Goal: Task Accomplishment & Management: Complete application form

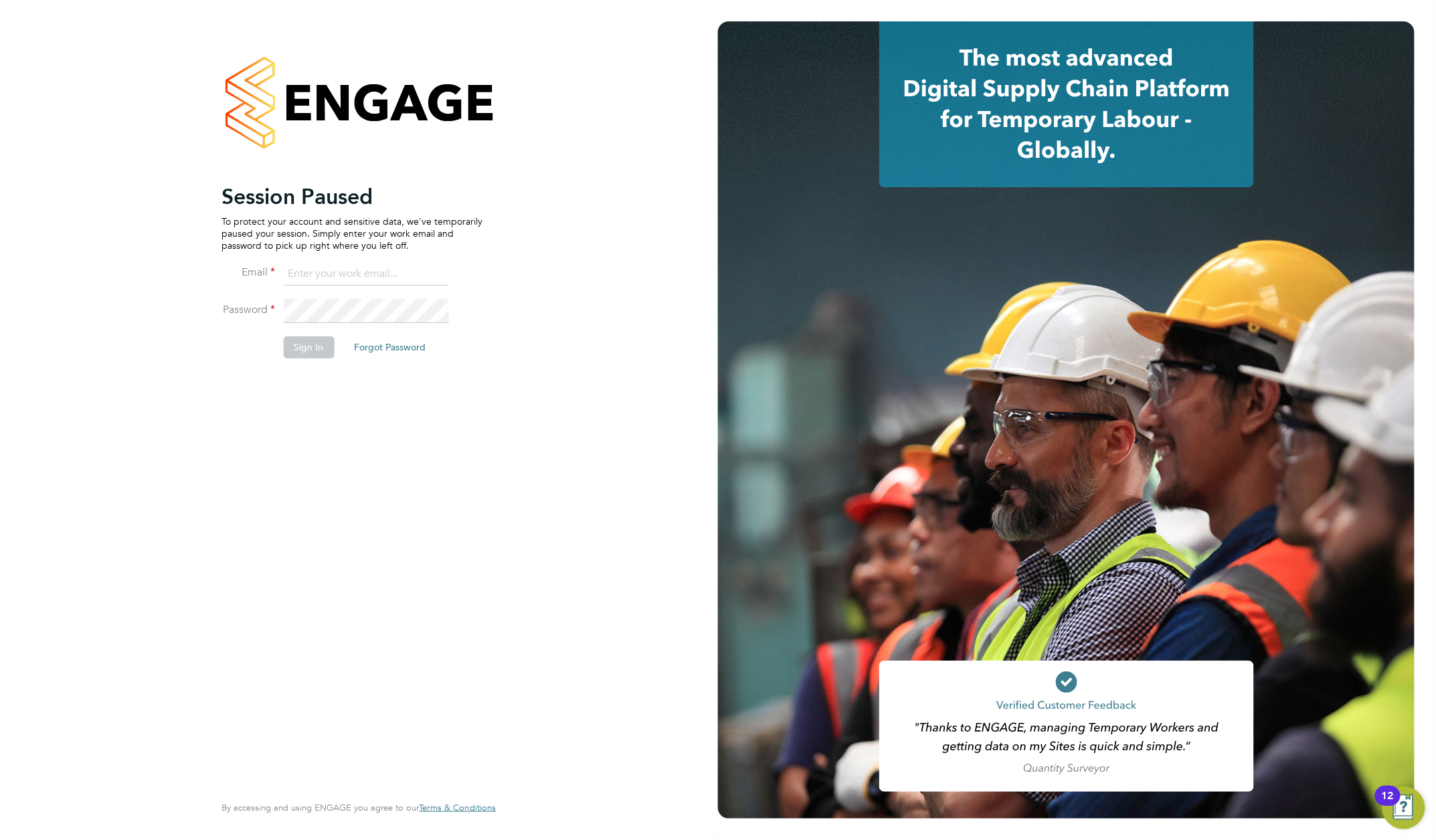
type input "rachel@e-personnel.co.uk"
click at [303, 344] on button "Sign In" at bounding box center [308, 347] width 51 height 22
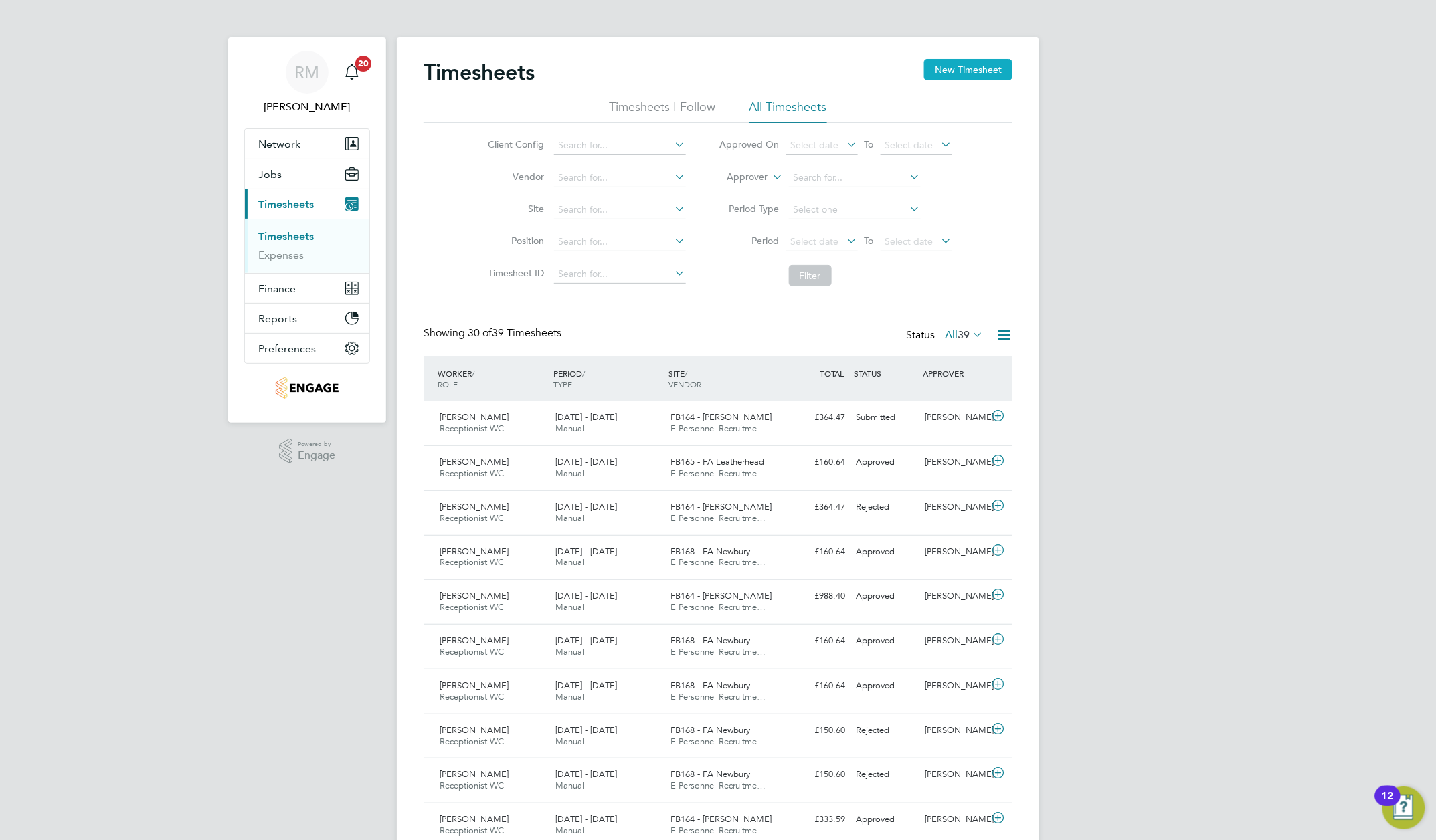
click at [941, 65] on button "New Timesheet" at bounding box center [968, 70] width 88 height 22
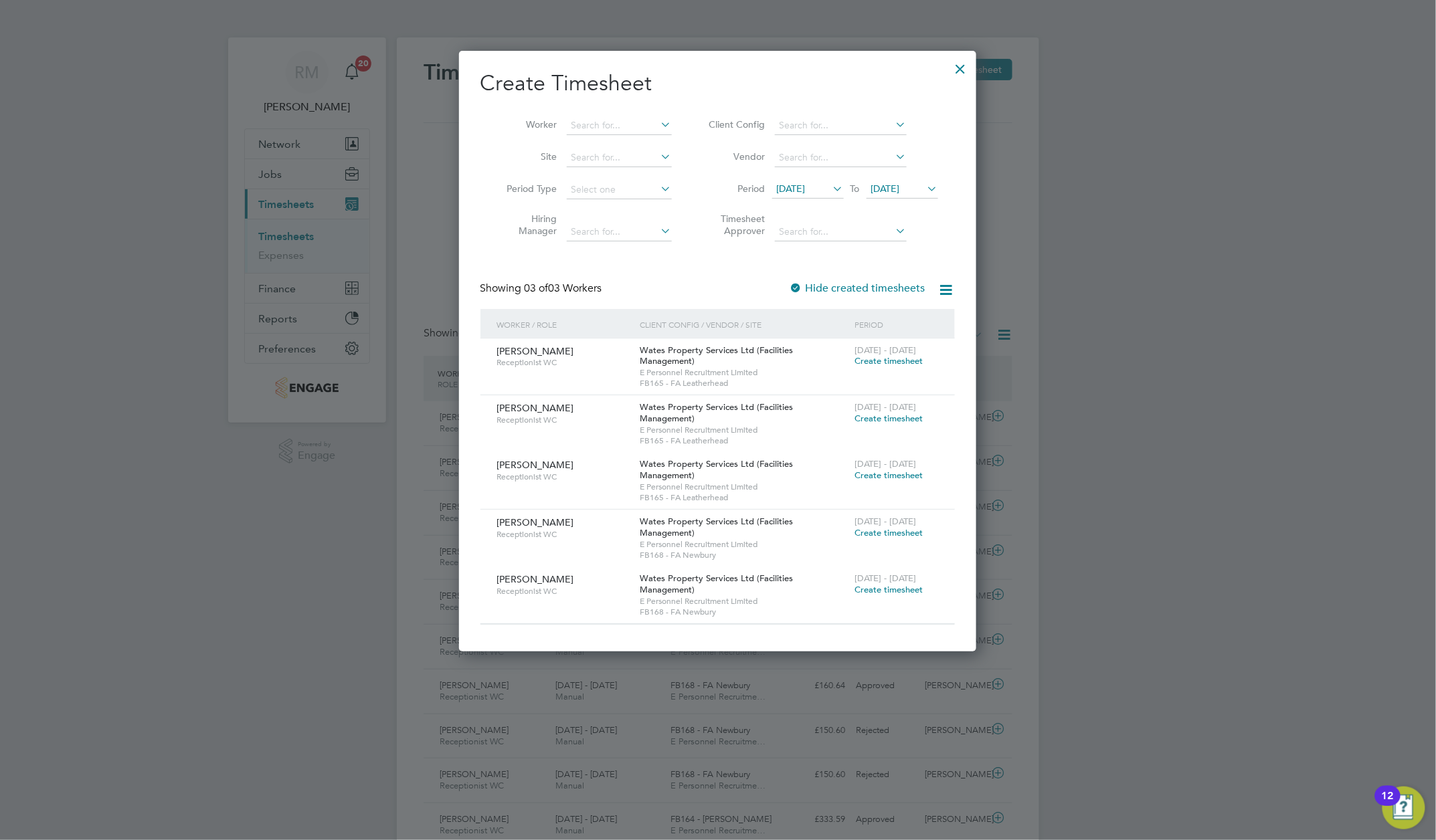
click at [854, 197] on span "To" at bounding box center [855, 188] width 17 height 17
click at [831, 198] on icon at bounding box center [831, 188] width 0 height 19
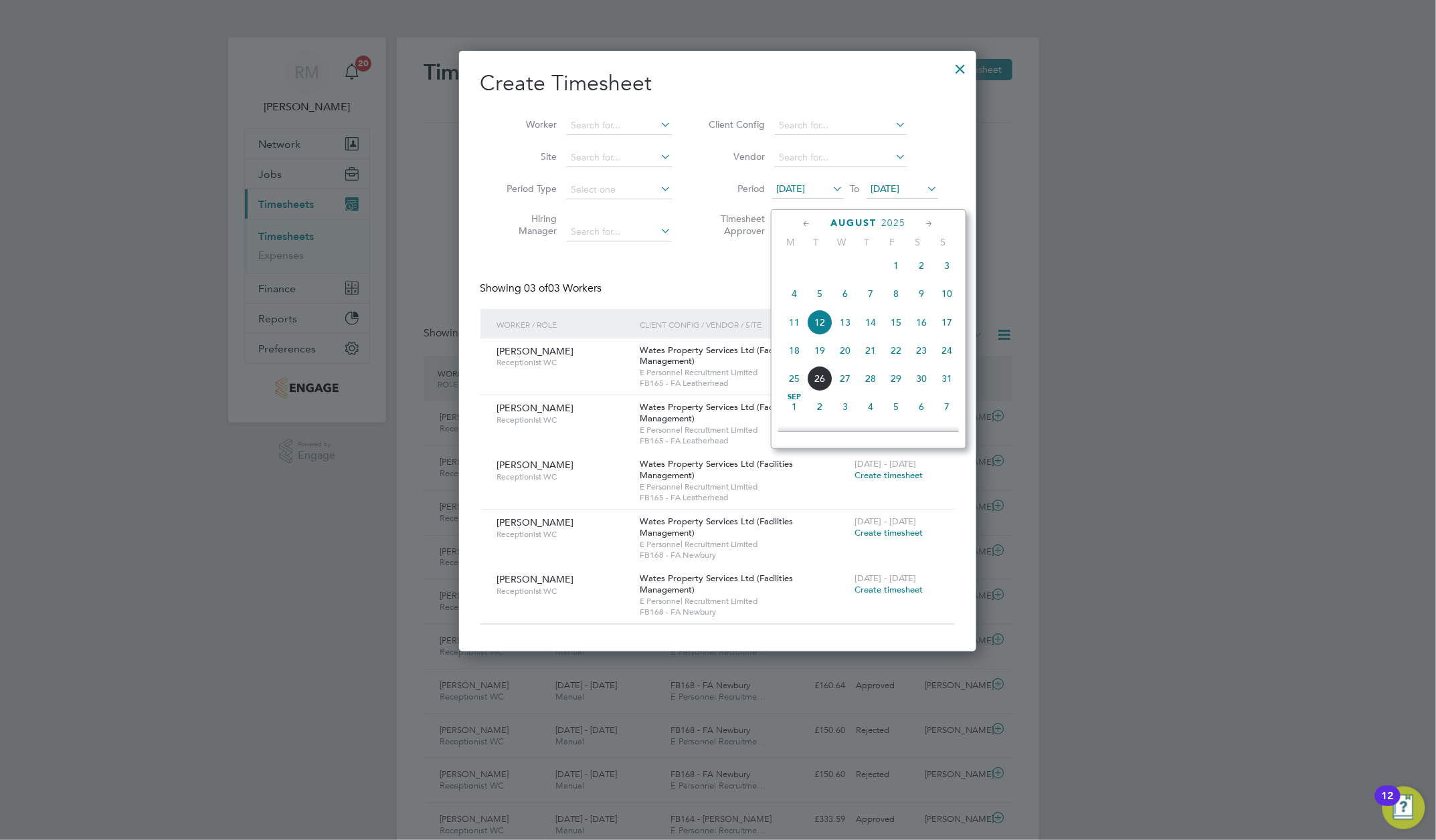
click at [792, 359] on span "18" at bounding box center [794, 350] width 25 height 25
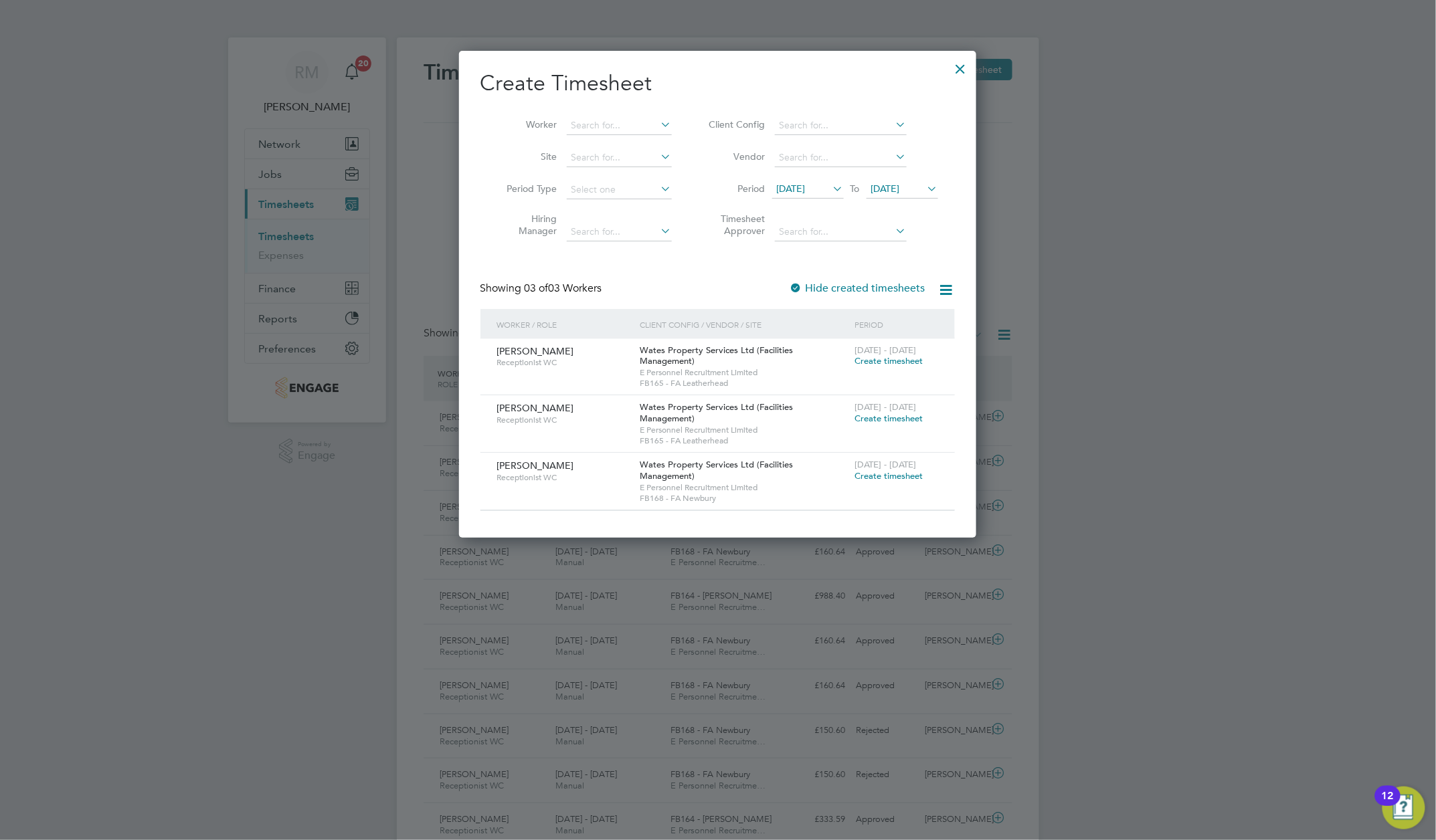
click at [925, 198] on icon at bounding box center [925, 188] width 0 height 19
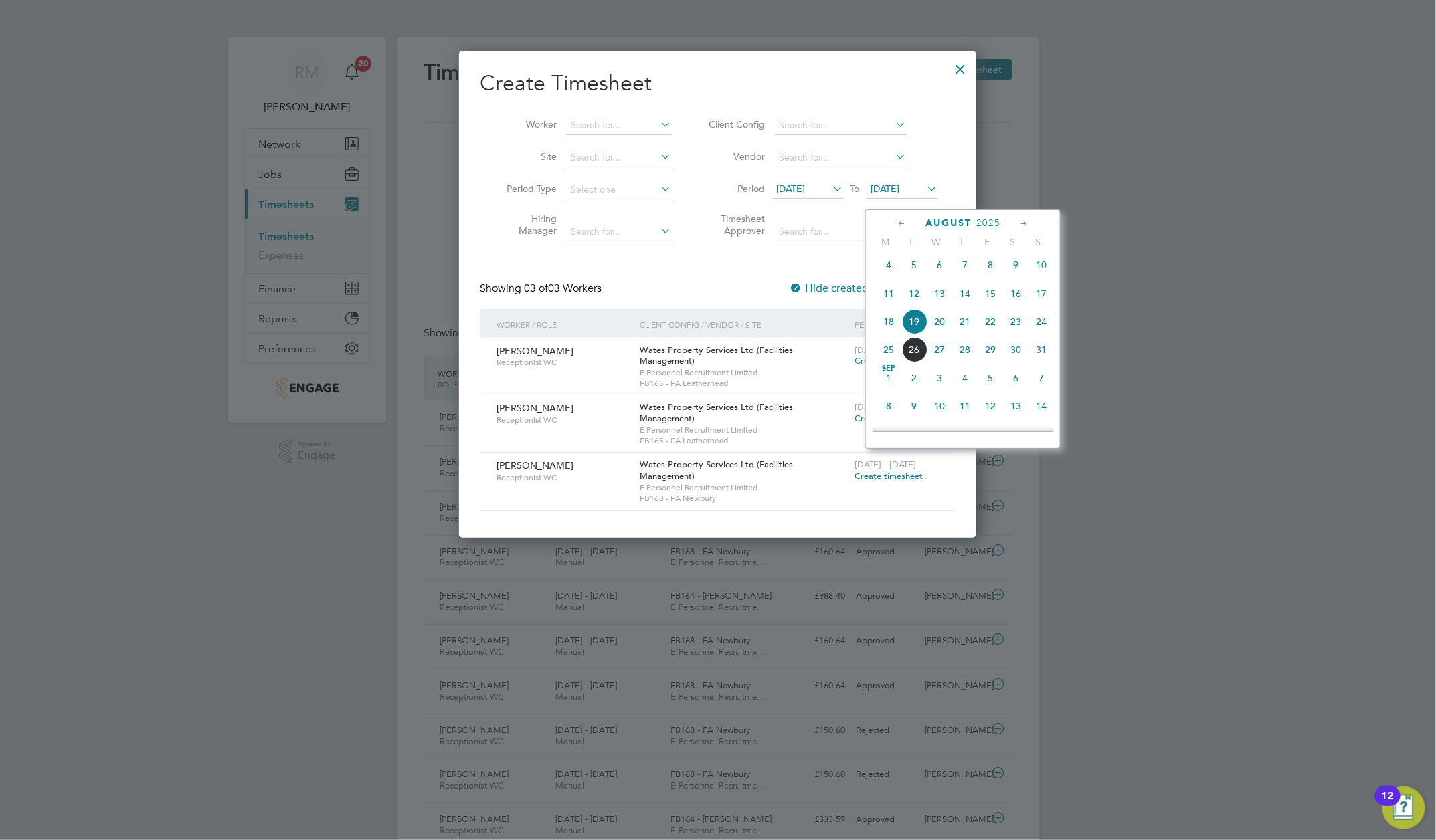
click at [1042, 333] on span "24" at bounding box center [1041, 321] width 25 height 25
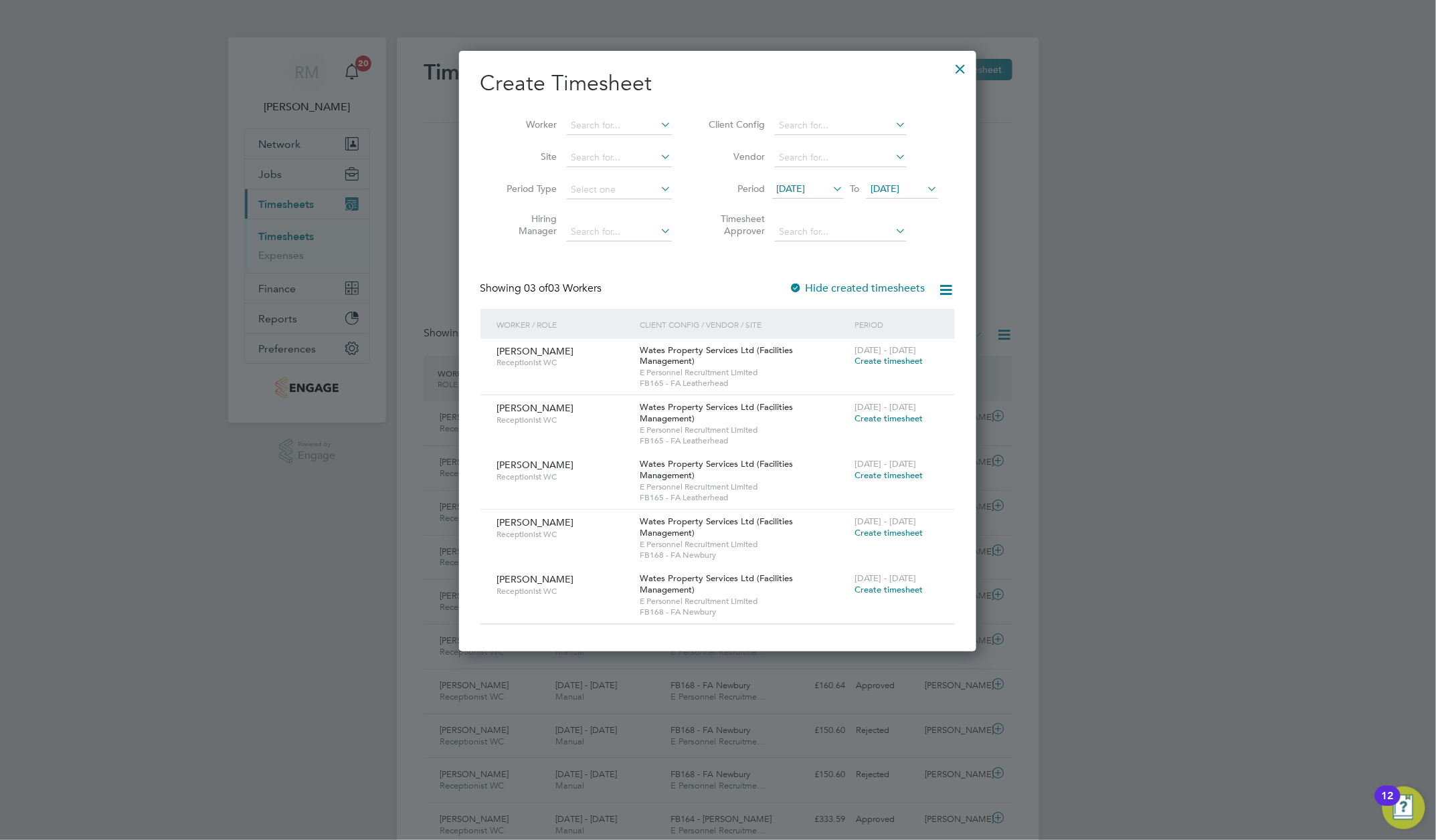
click at [831, 196] on icon at bounding box center [831, 188] width 0 height 19
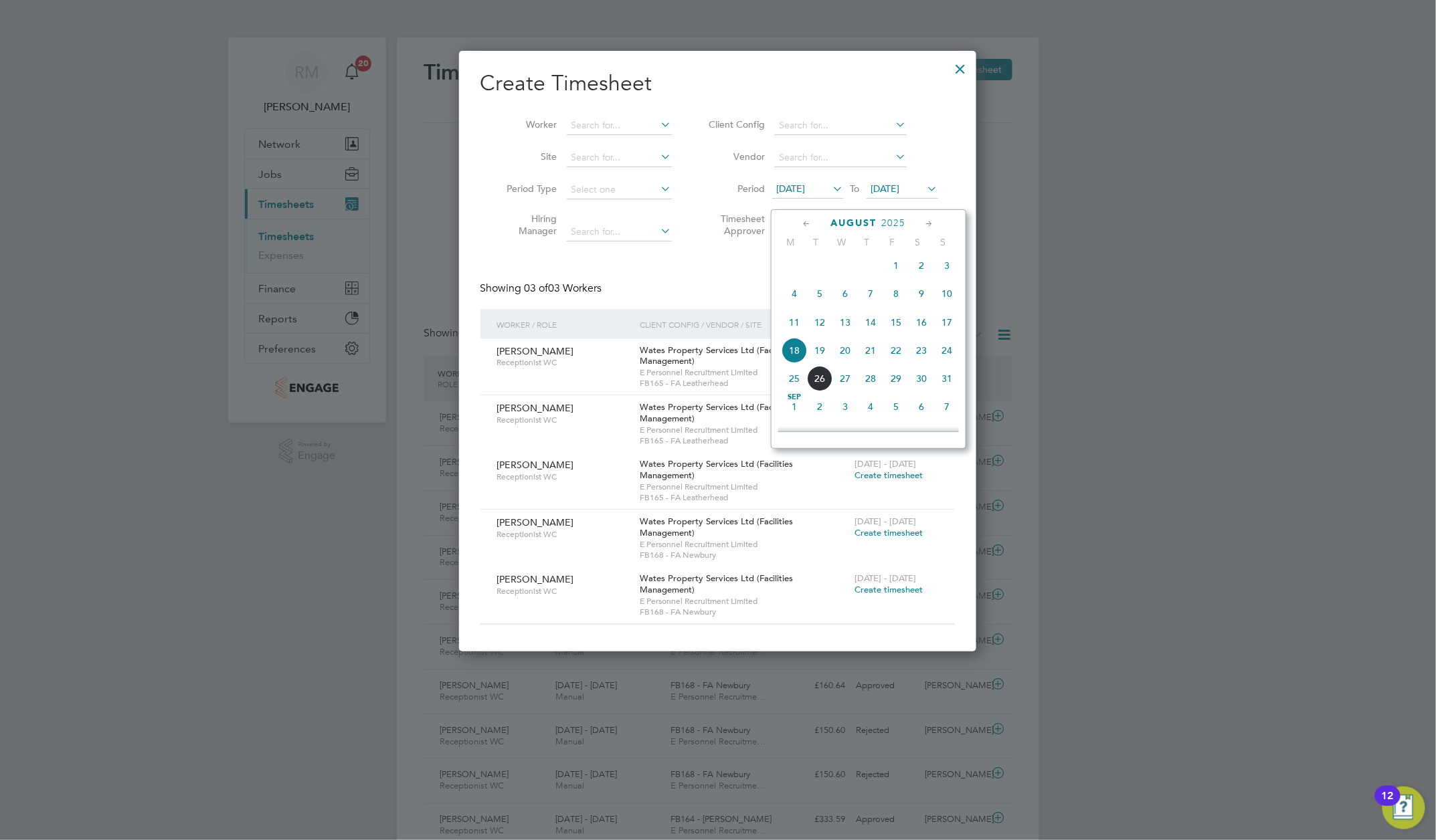
scroll to position [488, 0]
click at [795, 296] on span "11" at bounding box center [794, 294] width 25 height 25
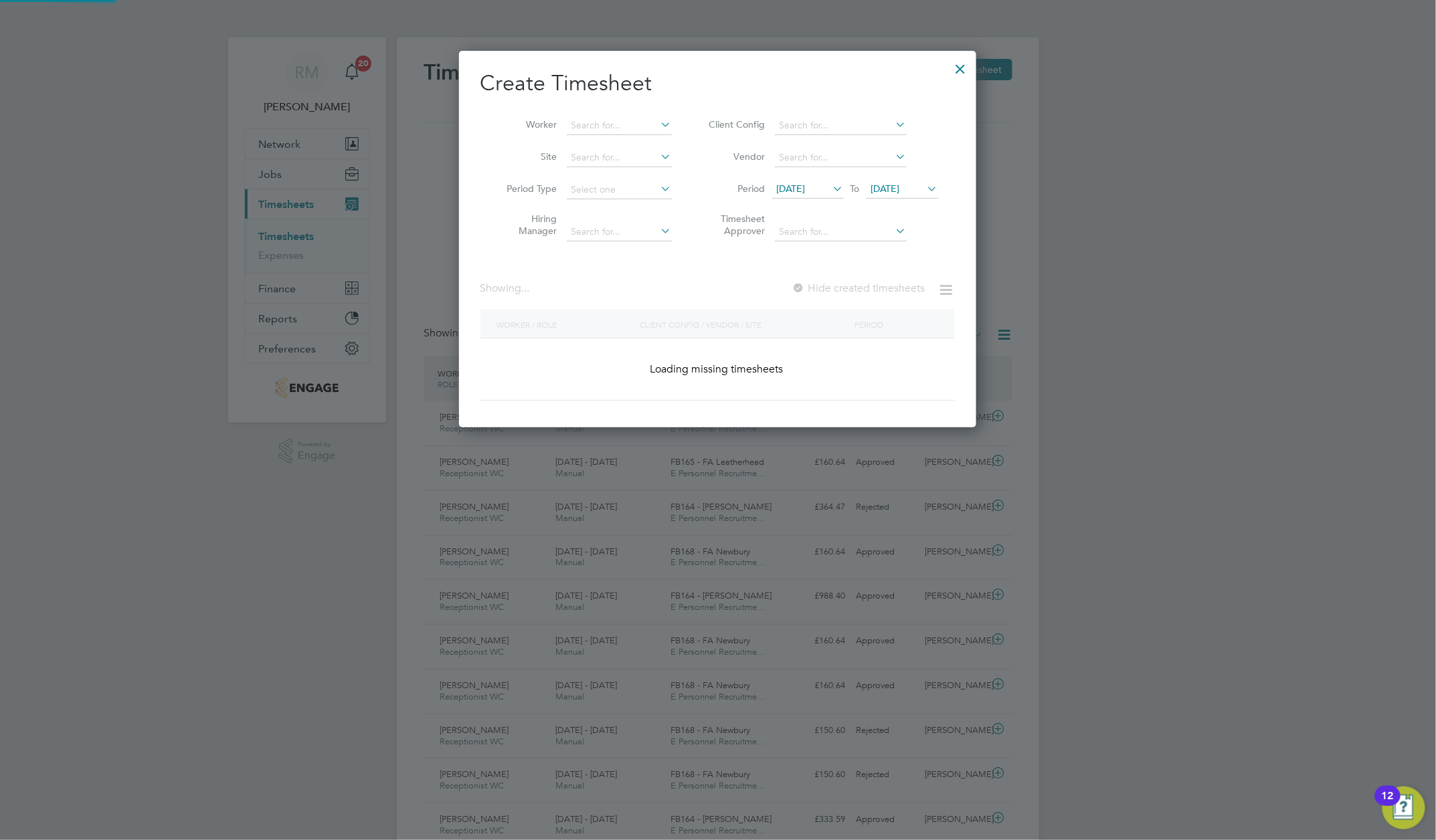
scroll to position [728, 518]
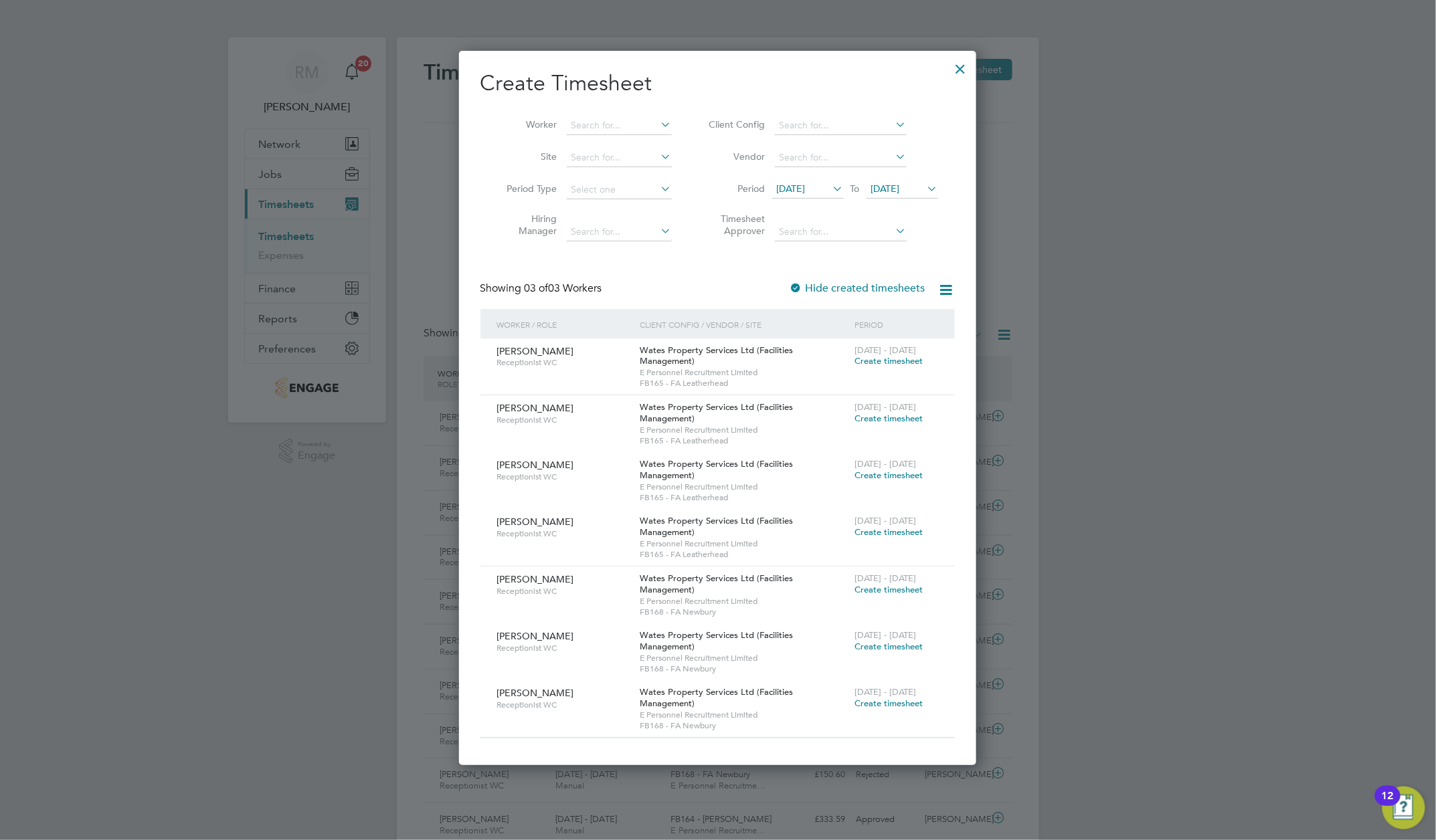
click at [831, 196] on icon at bounding box center [831, 188] width 0 height 19
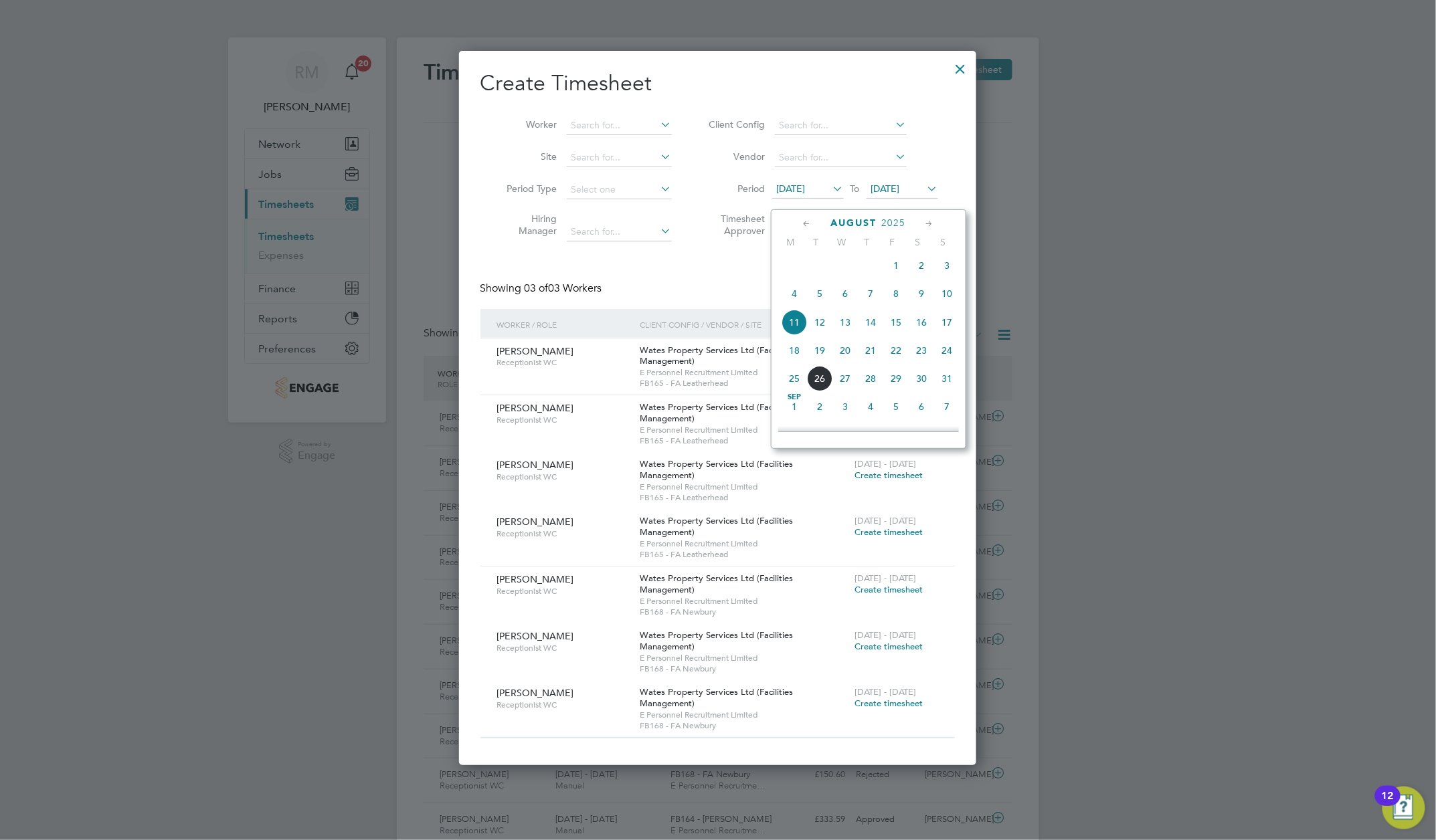
click at [792, 301] on span "4" at bounding box center [794, 294] width 25 height 25
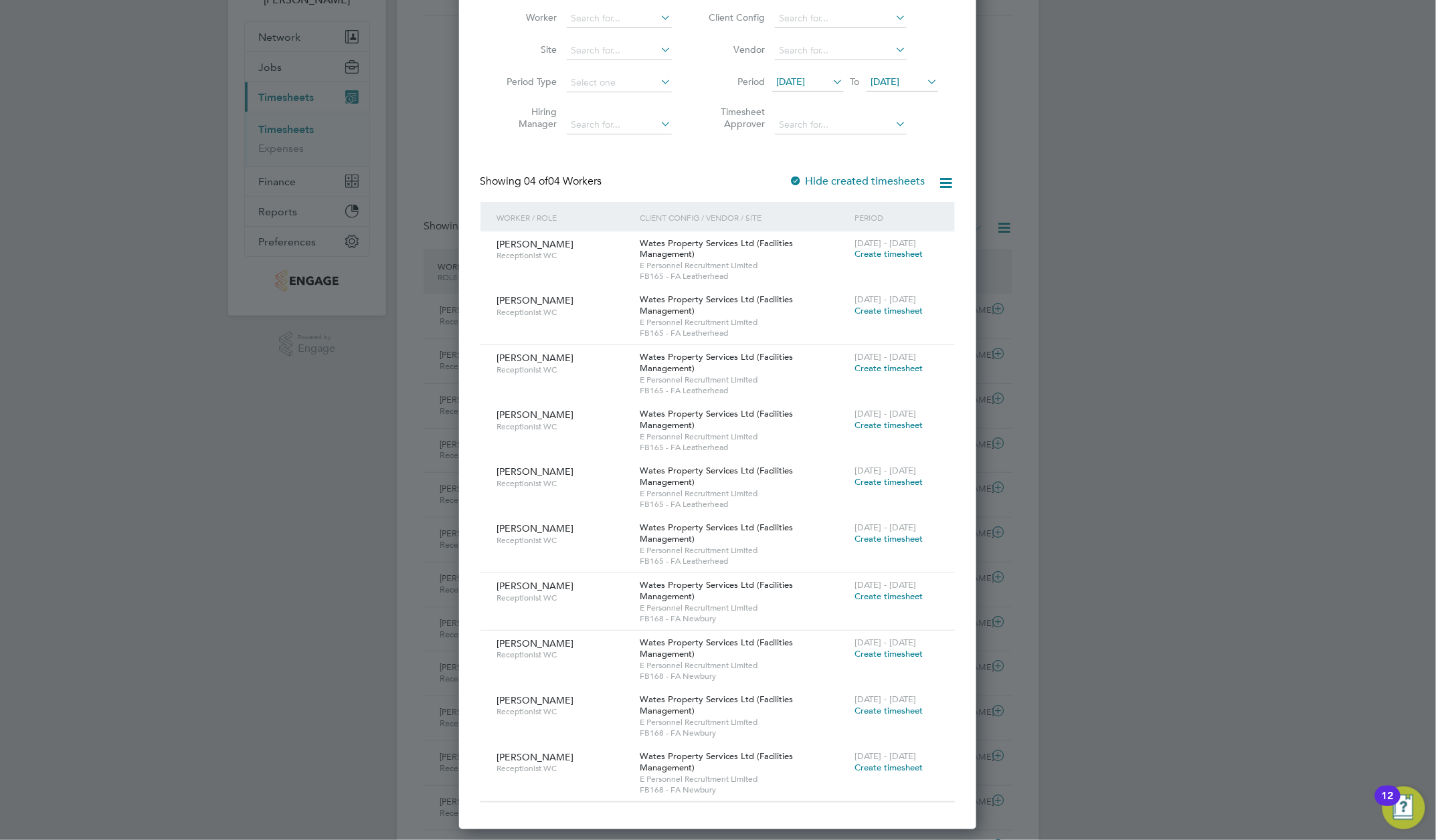
scroll to position [89, 0]
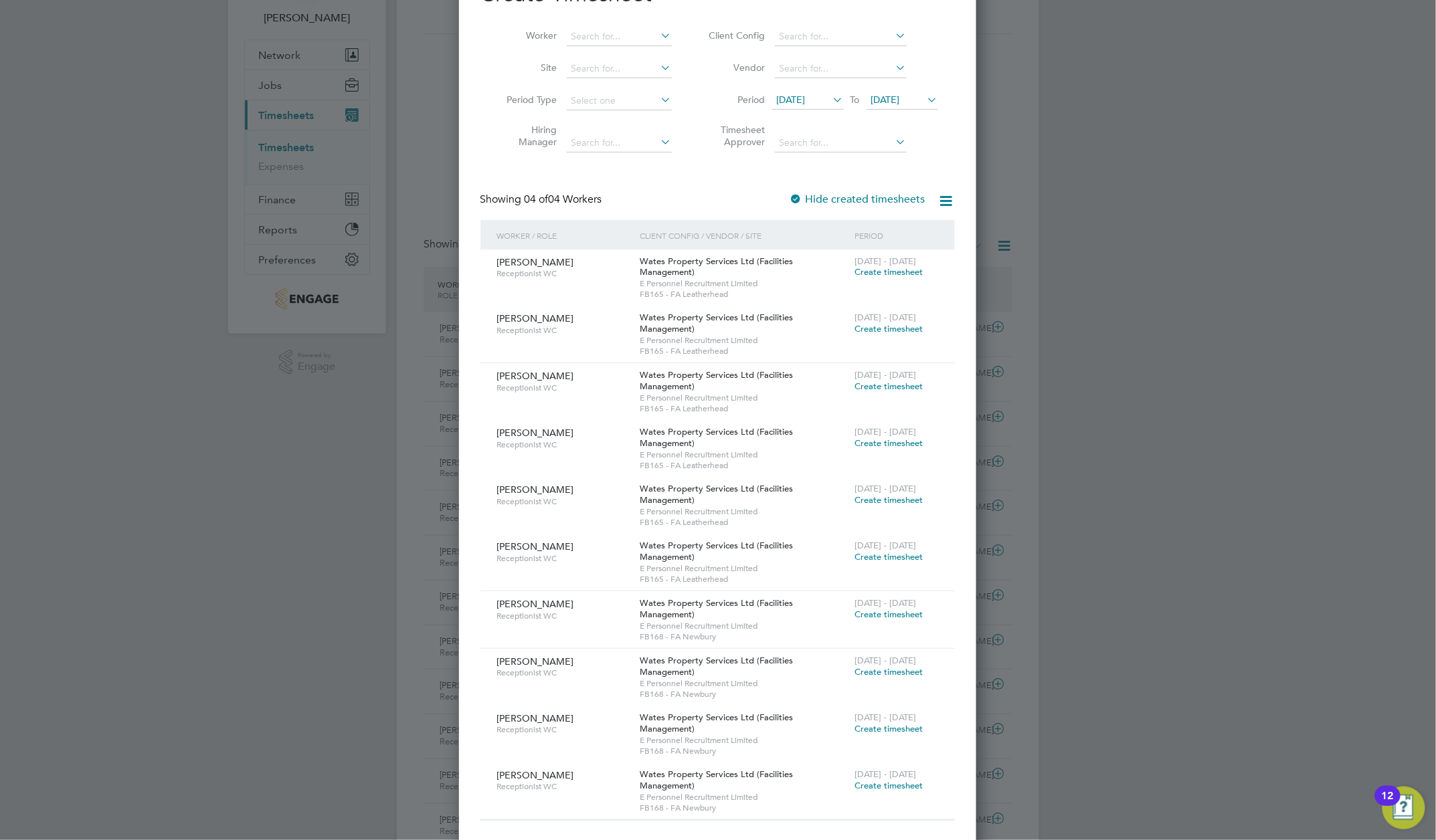
click at [831, 108] on icon at bounding box center [831, 100] width 0 height 19
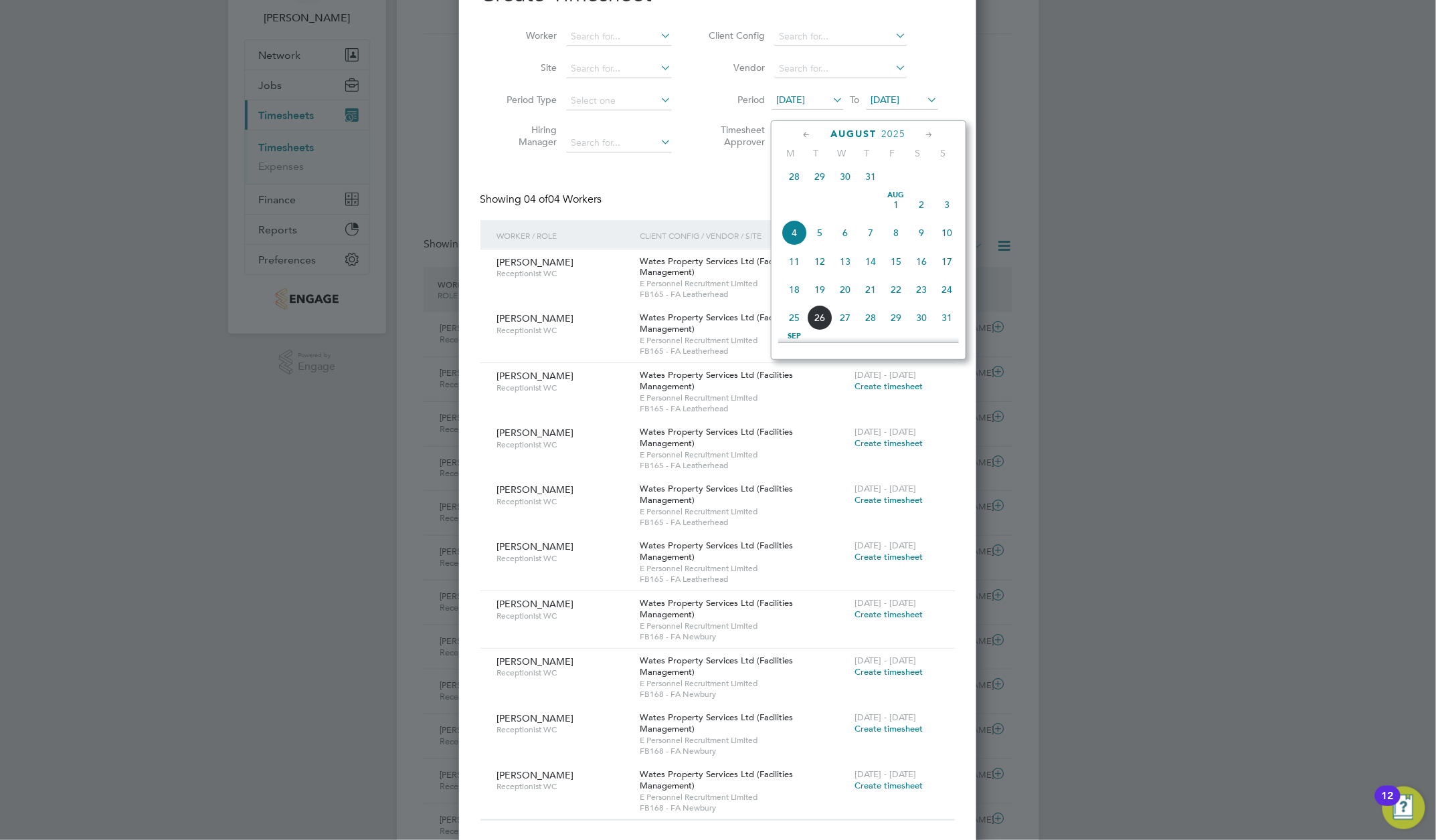
click at [793, 183] on span "28" at bounding box center [794, 176] width 25 height 25
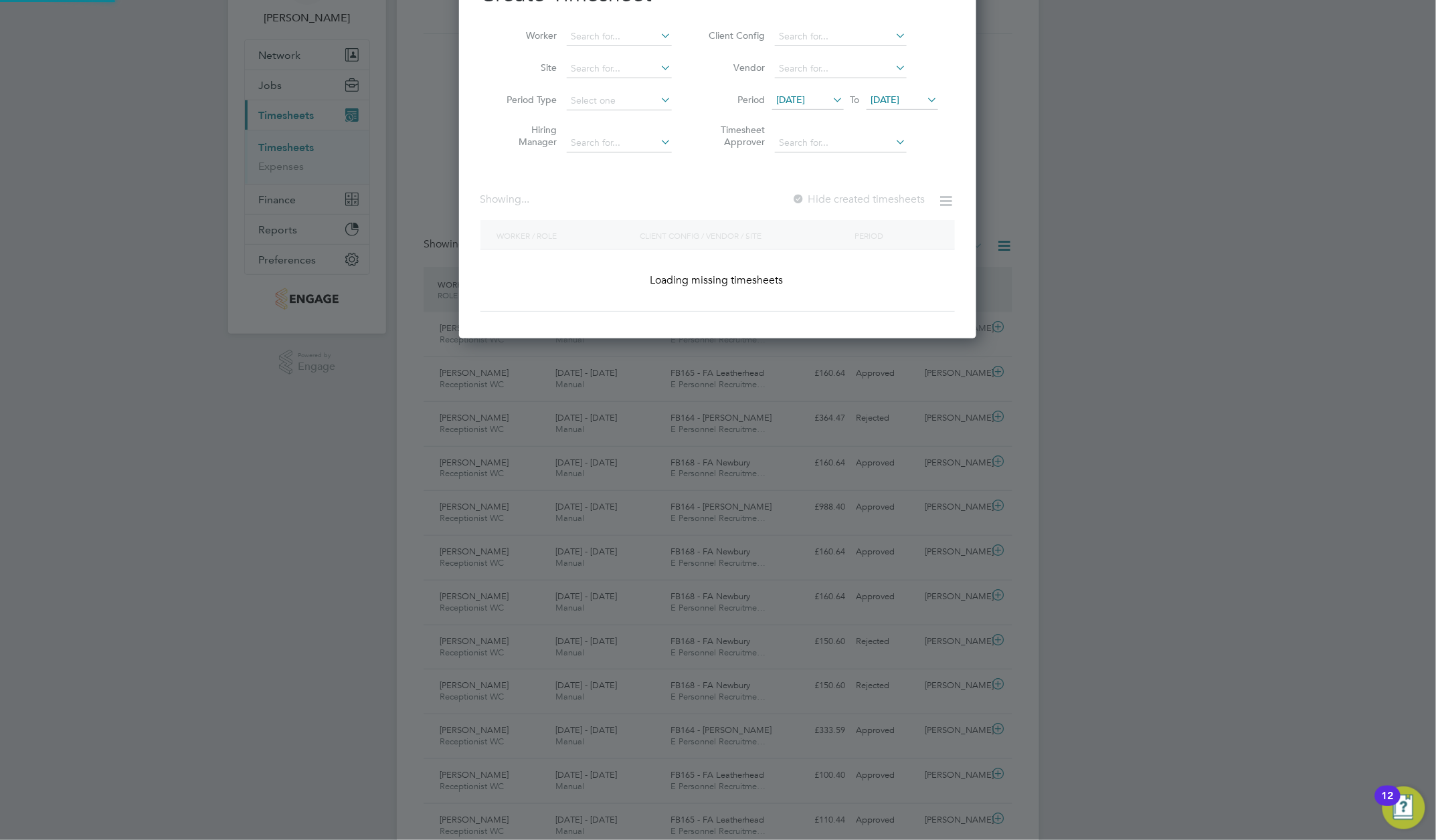
scroll to position [1128, 518]
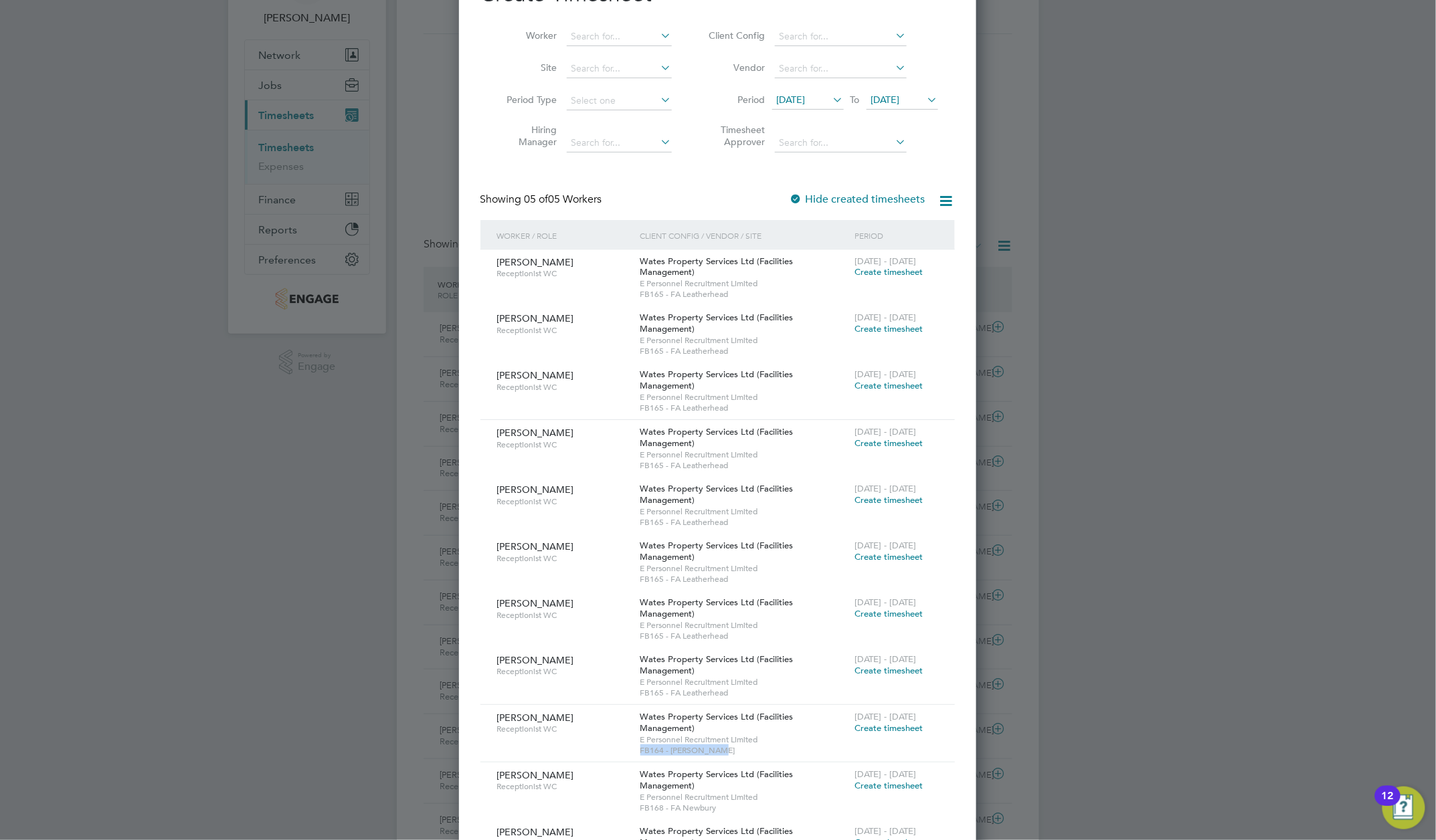
drag, startPoint x: 734, startPoint y: 759, endPoint x: 639, endPoint y: 761, distance: 95.0
click at [639, 761] on div "Wates Property Services Ltd (Facilities Management) E Personnel Recruitment Lim…" at bounding box center [744, 733] width 215 height 57
copy span "FB164 - [PERSON_NAME]"
